Goal: Task Accomplishment & Management: Use online tool/utility

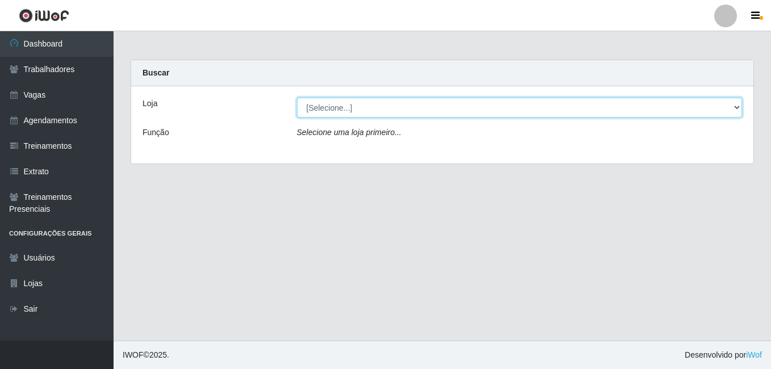
drag, startPoint x: 315, startPoint y: 107, endPoint x: 316, endPoint y: 119, distance: 12.0
click at [315, 107] on select "[Selecione...] BL Importadora" at bounding box center [520, 108] width 446 height 20
select select "259"
click at [297, 98] on select "[Selecione...] BL Importadora" at bounding box center [520, 108] width 446 height 20
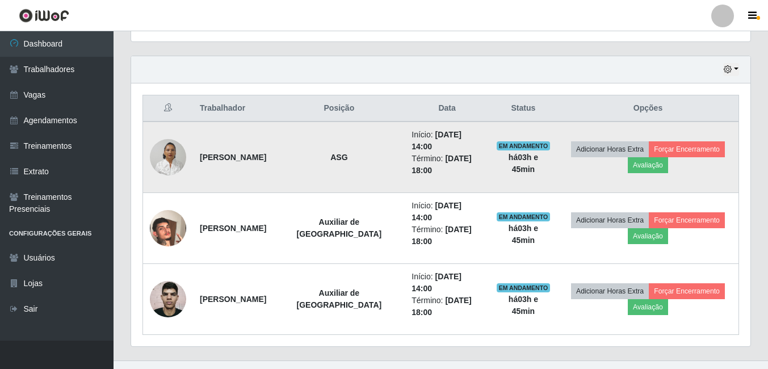
scroll to position [396, 0]
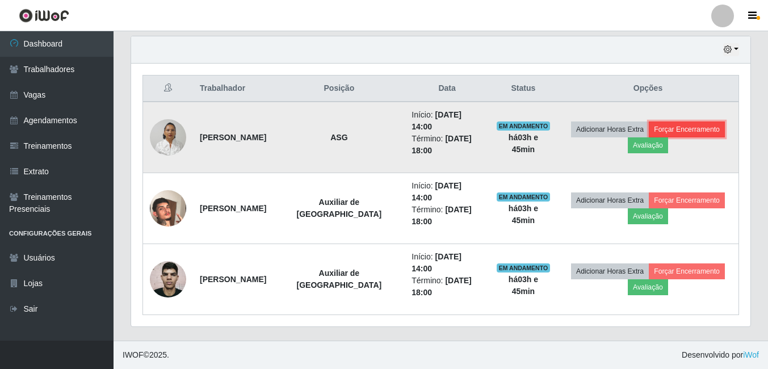
click at [686, 126] on button "Forçar Encerramento" at bounding box center [687, 130] width 76 height 16
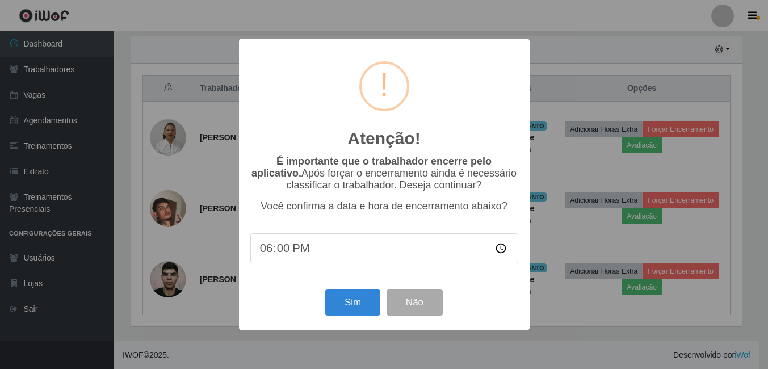
scroll to position [236, 614]
click at [344, 304] on button "Sim" at bounding box center [354, 302] width 55 height 27
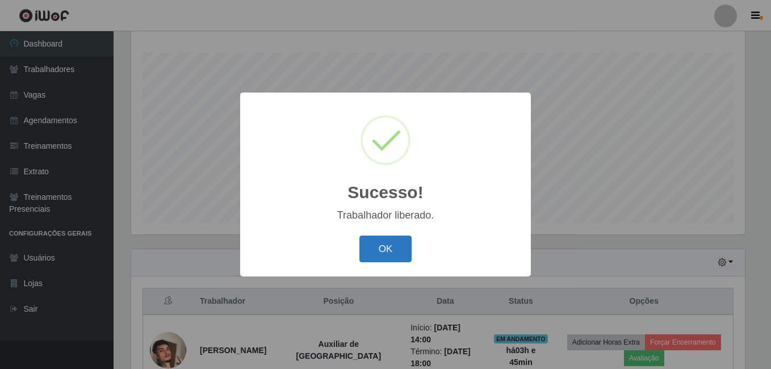
click at [390, 245] on button "OK" at bounding box center [385, 249] width 53 height 27
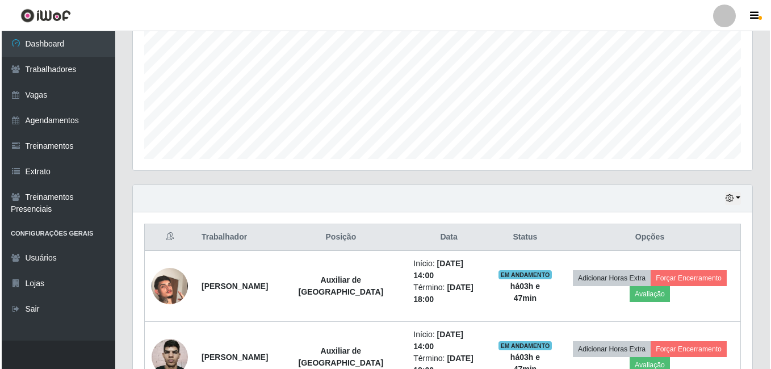
scroll to position [325, 0]
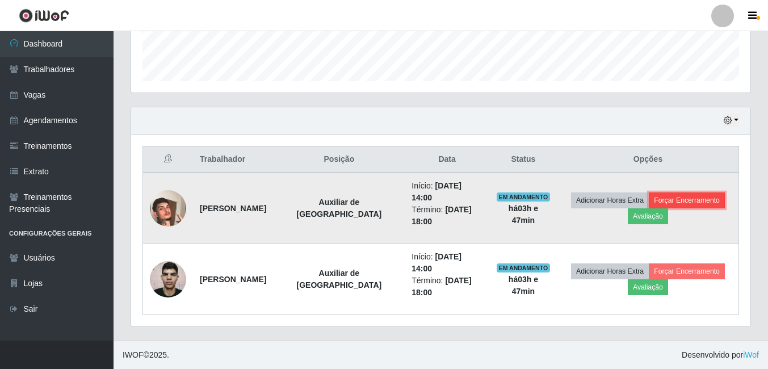
click at [710, 195] on button "Forçar Encerramento" at bounding box center [687, 200] width 76 height 16
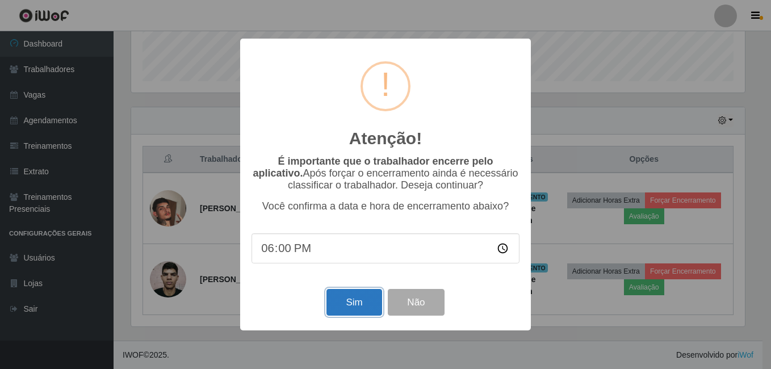
click at [351, 308] on button "Sim" at bounding box center [354, 302] width 55 height 27
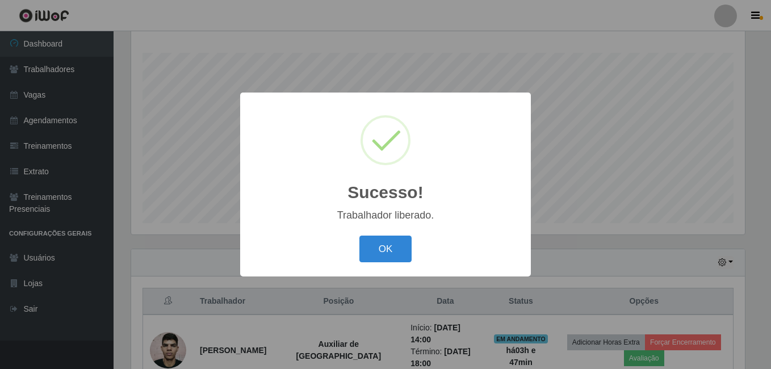
click at [403, 263] on div "OK Cancel" at bounding box center [386, 249] width 268 height 32
click at [403, 257] on button "OK" at bounding box center [385, 249] width 53 height 27
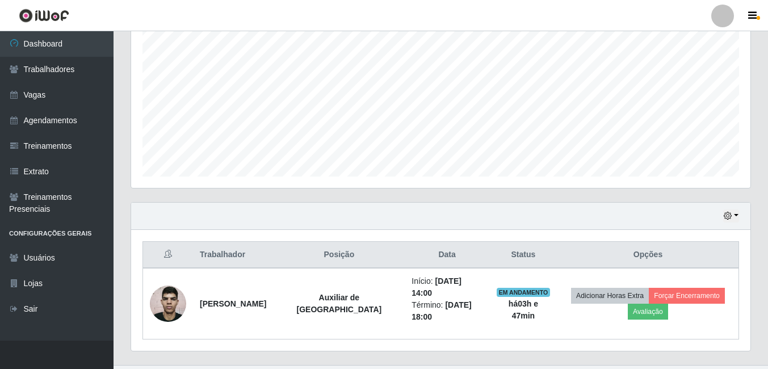
scroll to position [254, 0]
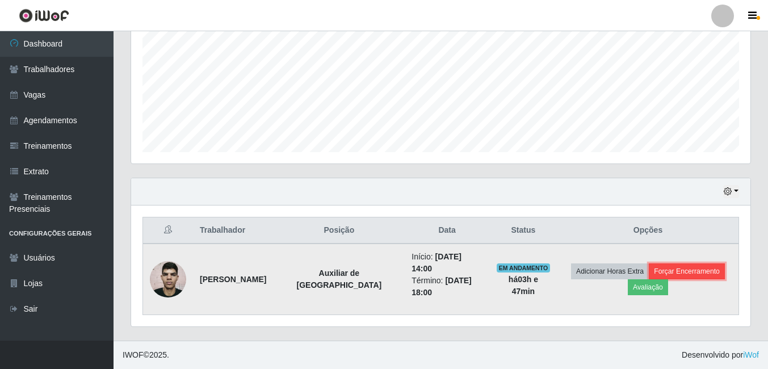
click at [675, 263] on button "Forçar Encerramento" at bounding box center [687, 271] width 76 height 16
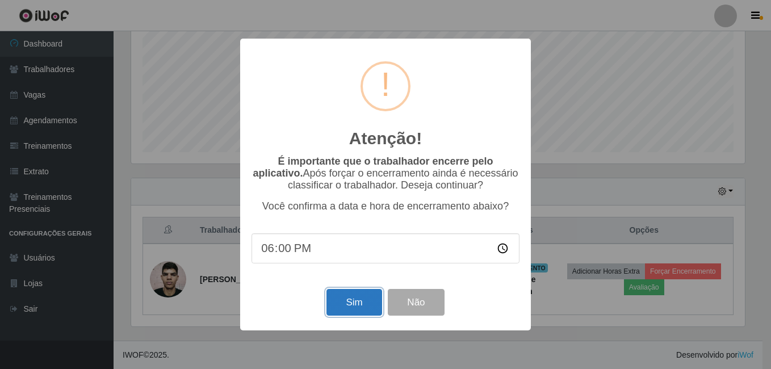
click at [336, 299] on button "Sim" at bounding box center [354, 302] width 55 height 27
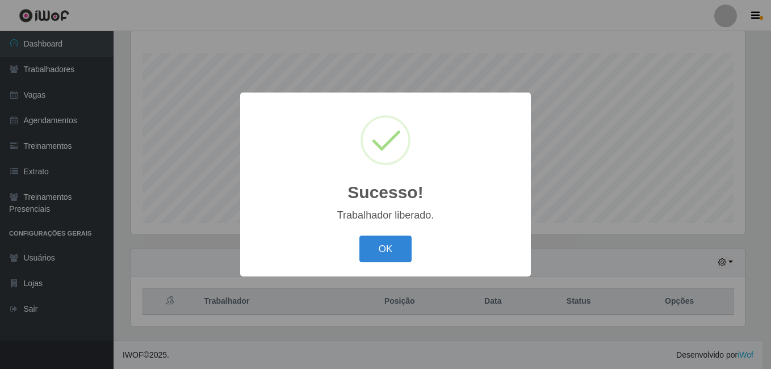
click at [394, 235] on div "OK Cancel" at bounding box center [386, 249] width 268 height 32
click at [394, 238] on button "OK" at bounding box center [385, 249] width 53 height 27
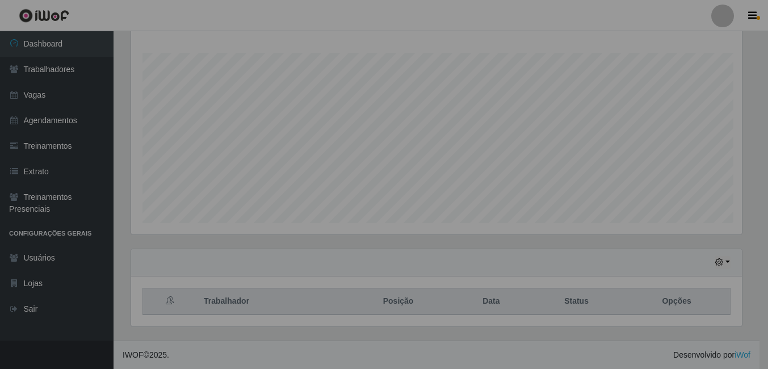
scroll to position [236, 620]
